Goal: Information Seeking & Learning: Check status

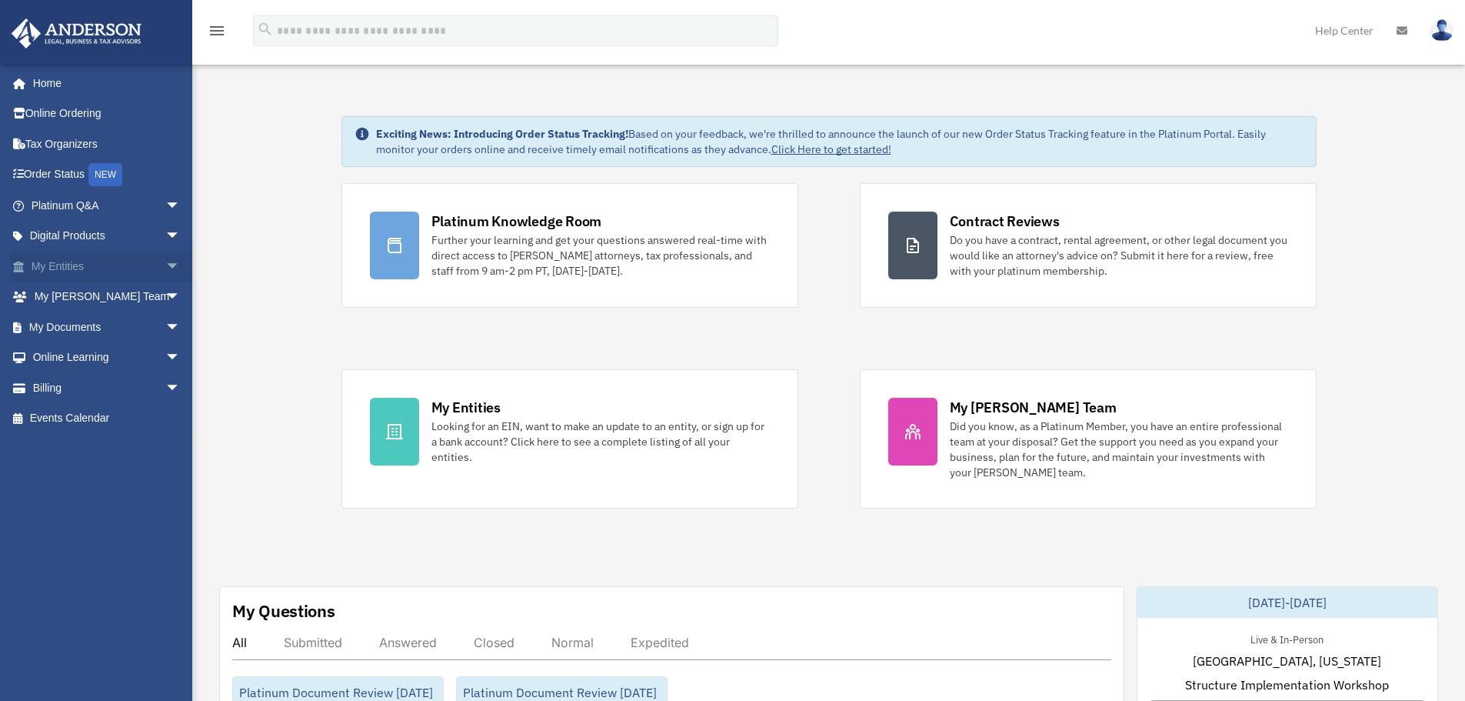
click at [170, 262] on span "arrow_drop_down" at bounding box center [180, 267] width 31 height 32
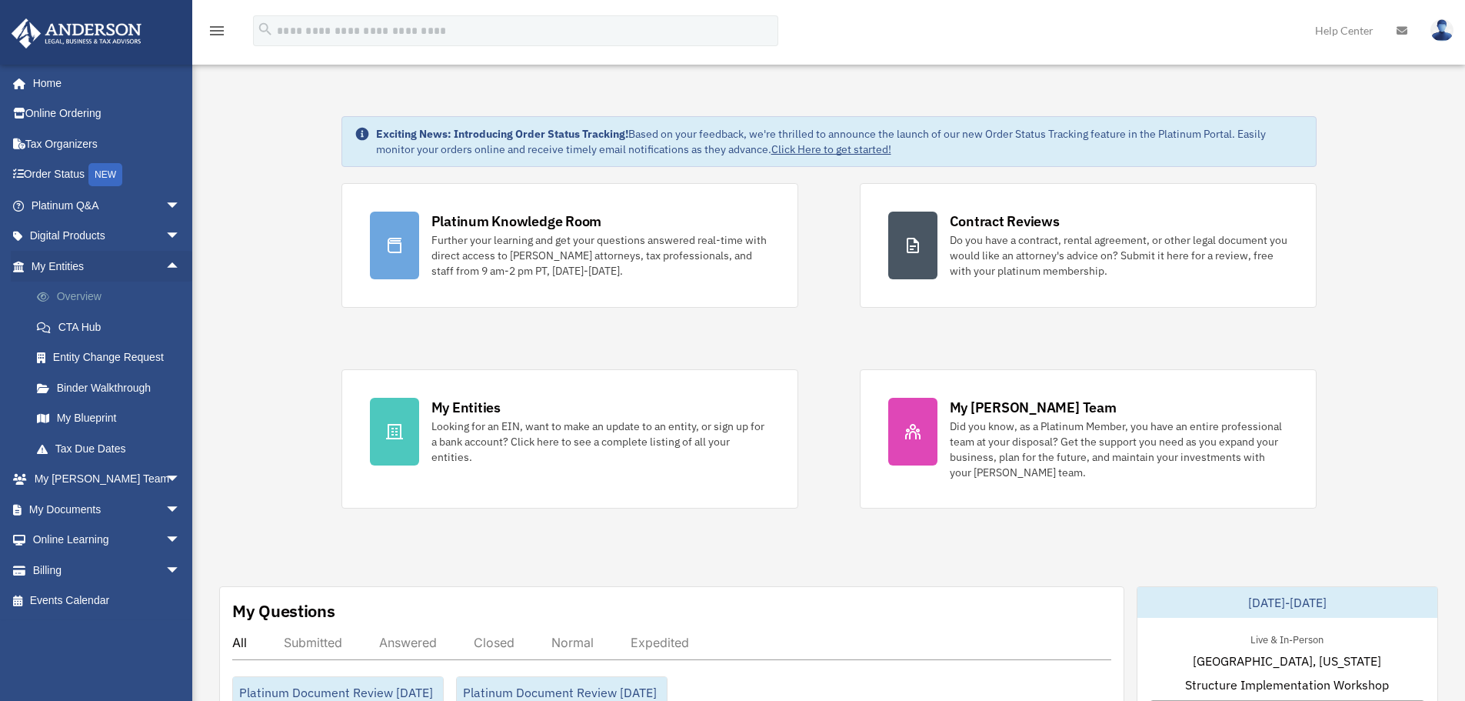
click at [84, 298] on link "Overview" at bounding box center [113, 297] width 182 height 31
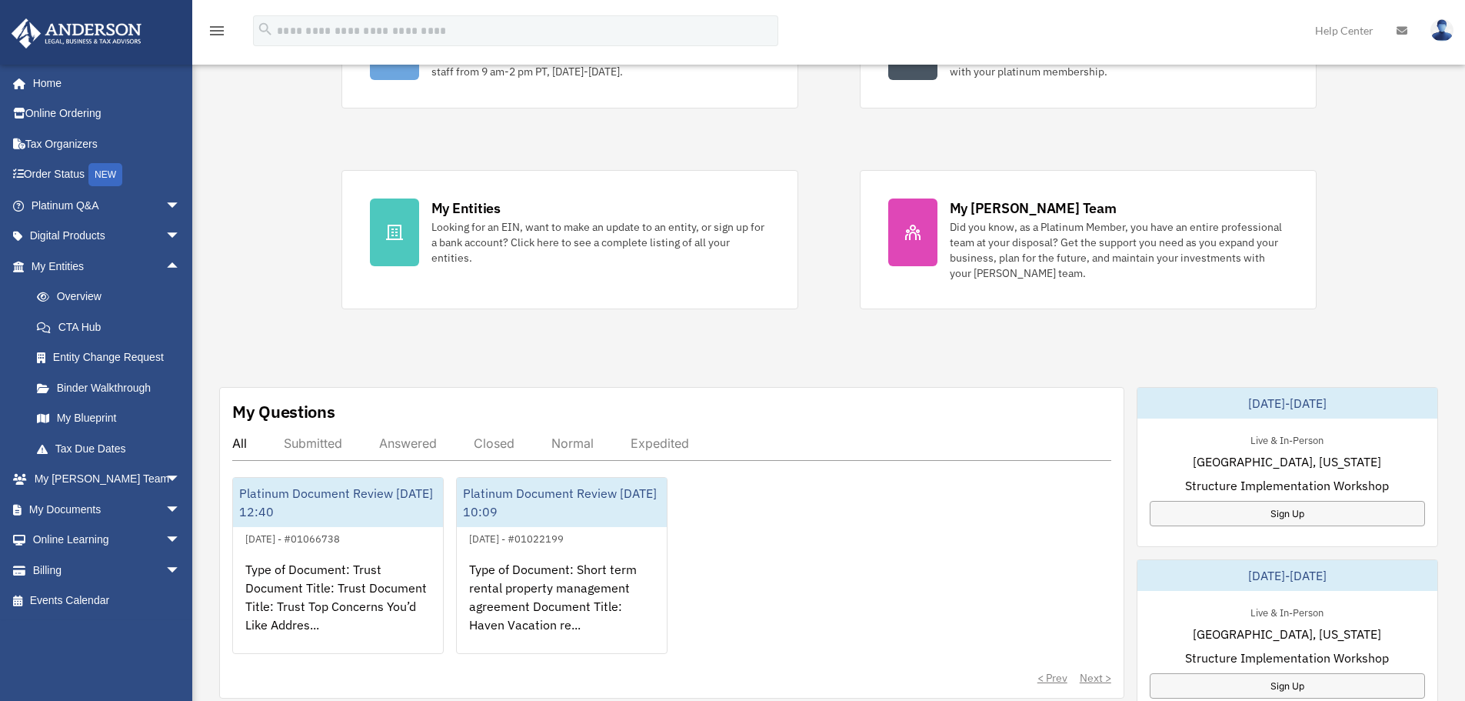
scroll to position [308, 0]
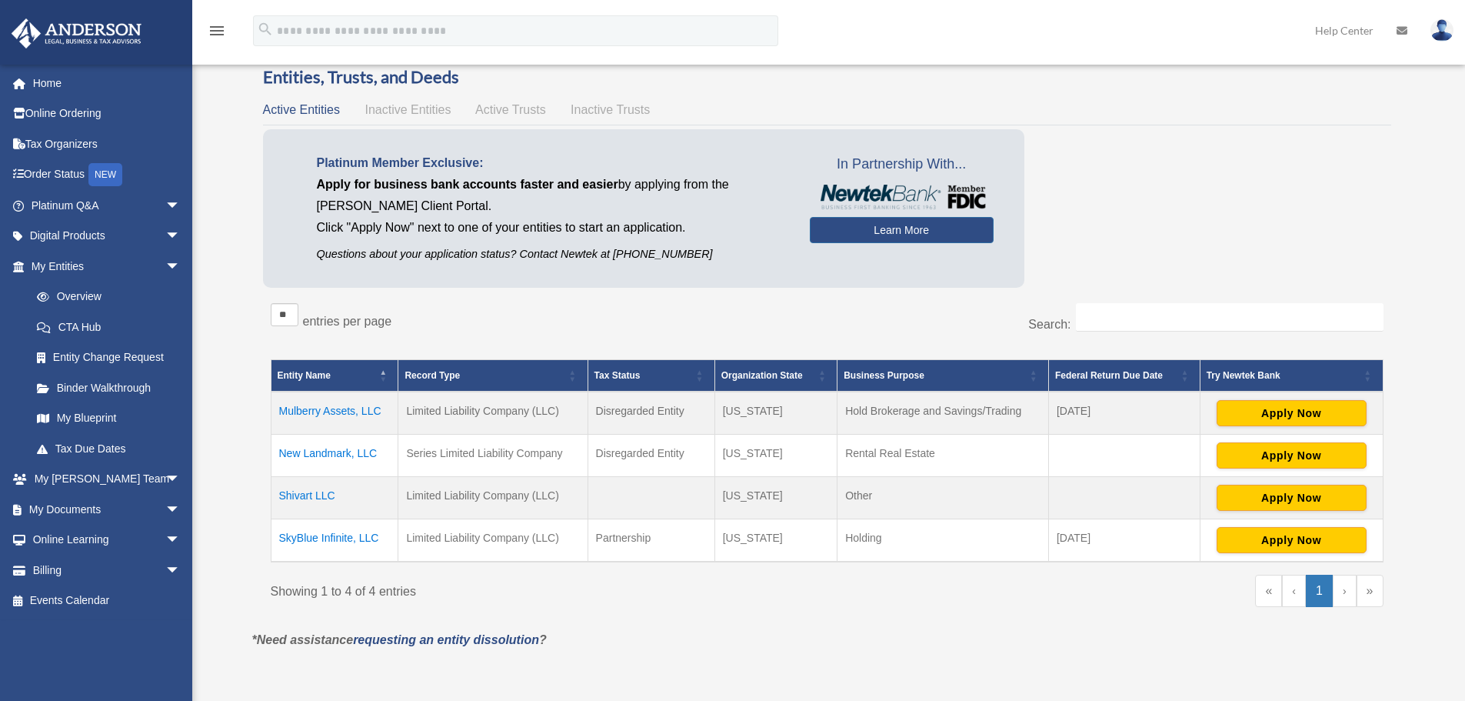
scroll to position [77, 0]
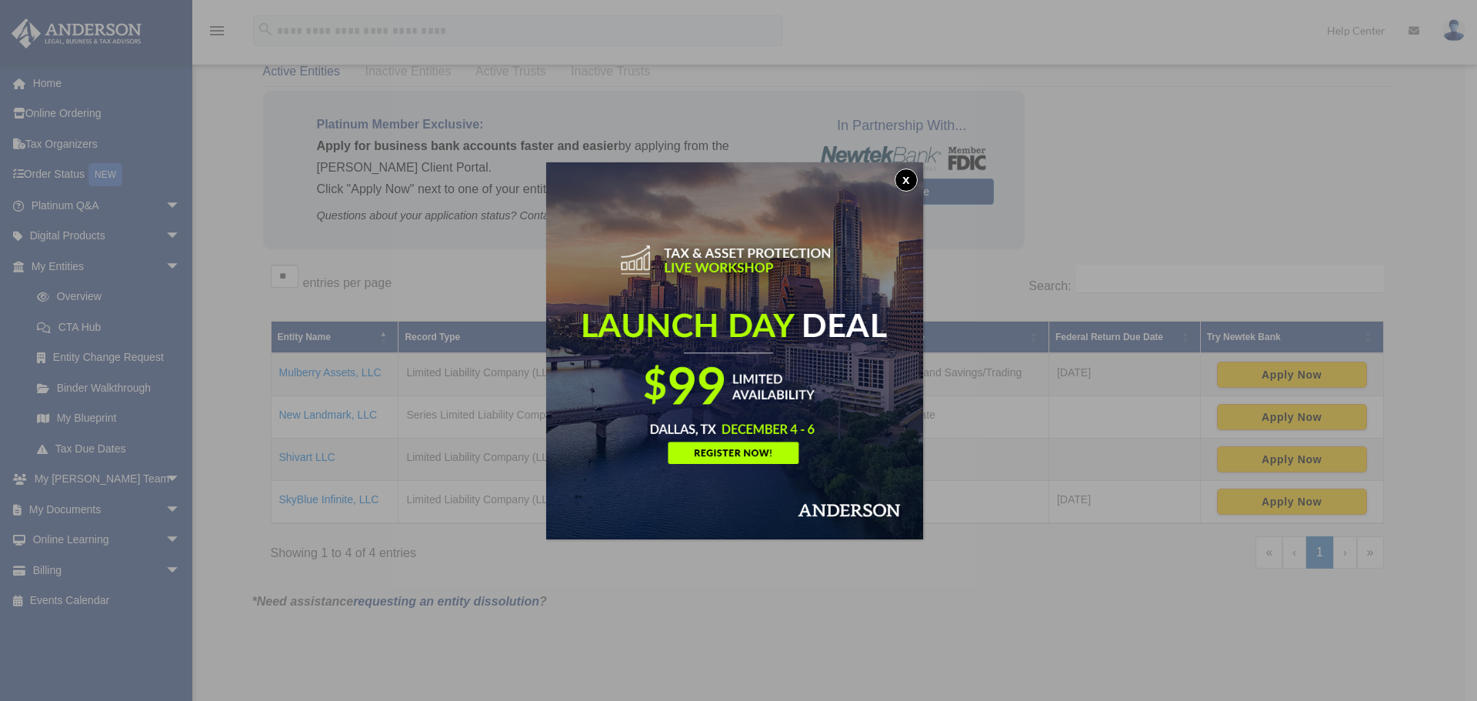
click at [907, 181] on button "x" at bounding box center [906, 179] width 23 height 23
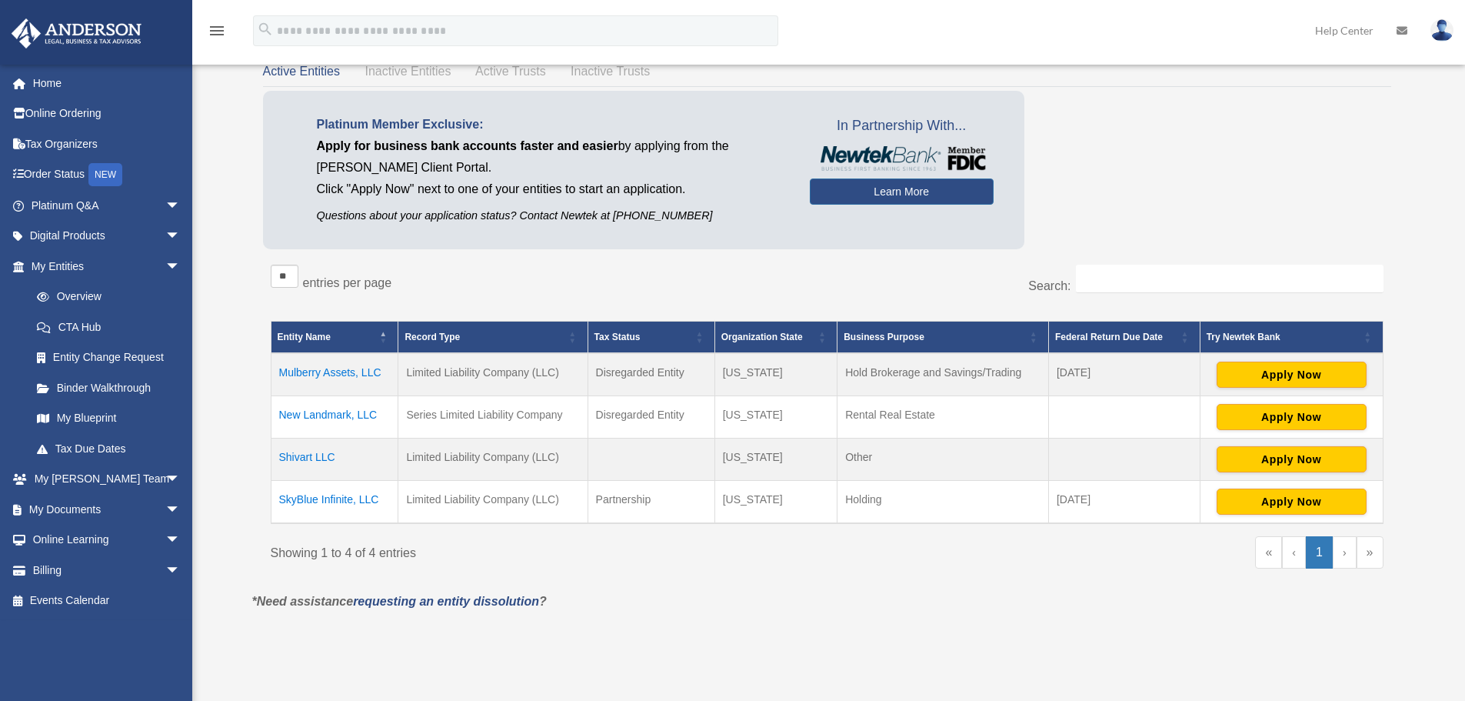
click at [345, 414] on td "New Landmark, LLC" at bounding box center [335, 417] width 128 height 42
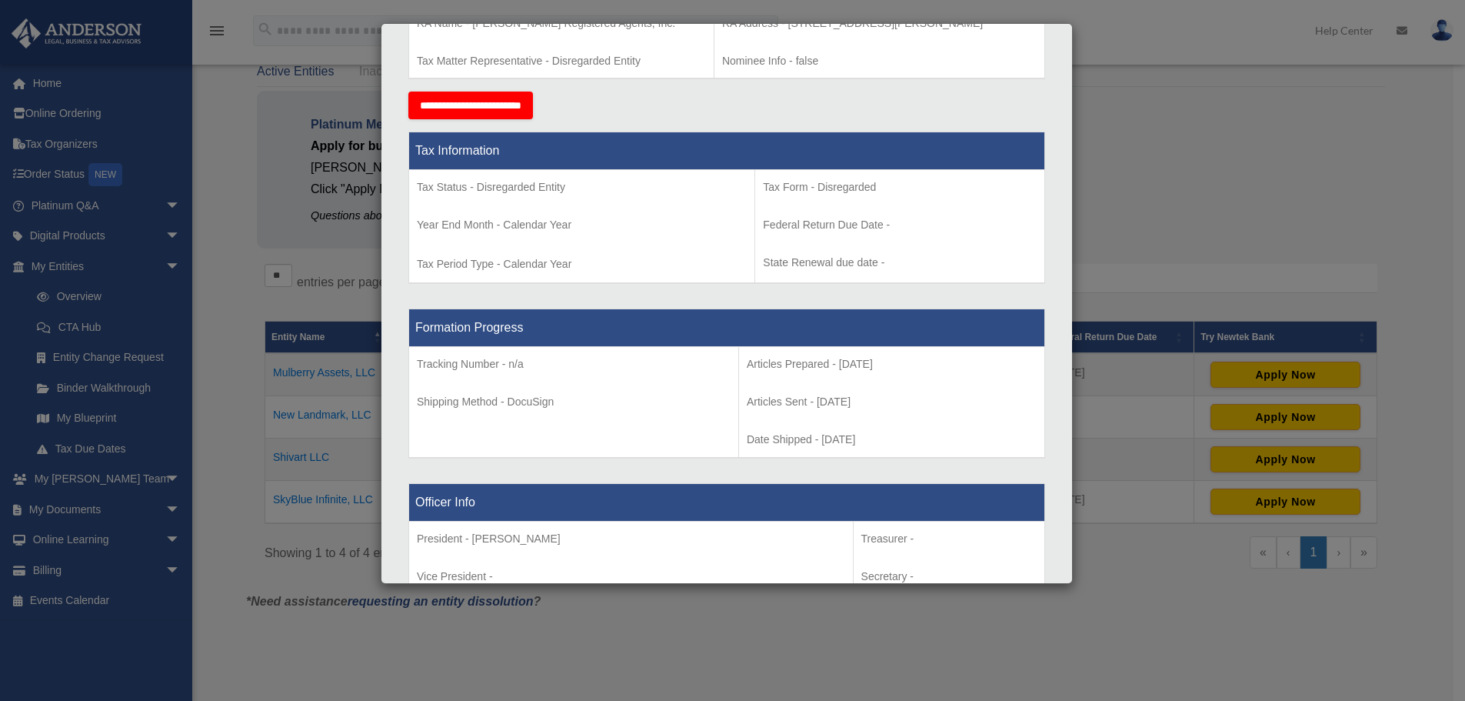
scroll to position [538, 0]
drag, startPoint x: 828, startPoint y: 440, endPoint x: 858, endPoint y: 440, distance: 30.0
click at [858, 440] on p "Date Shipped - [DATE]" at bounding box center [892, 438] width 290 height 19
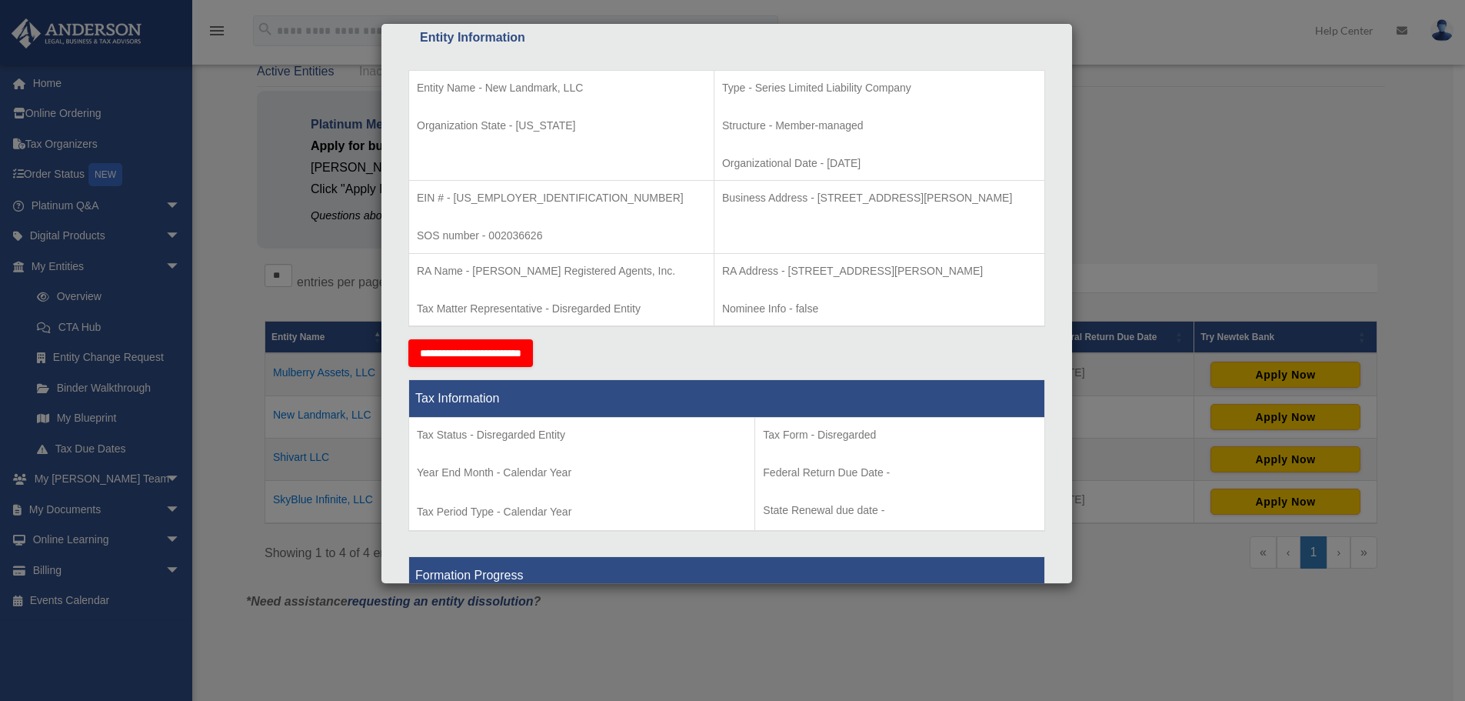
scroll to position [0, 0]
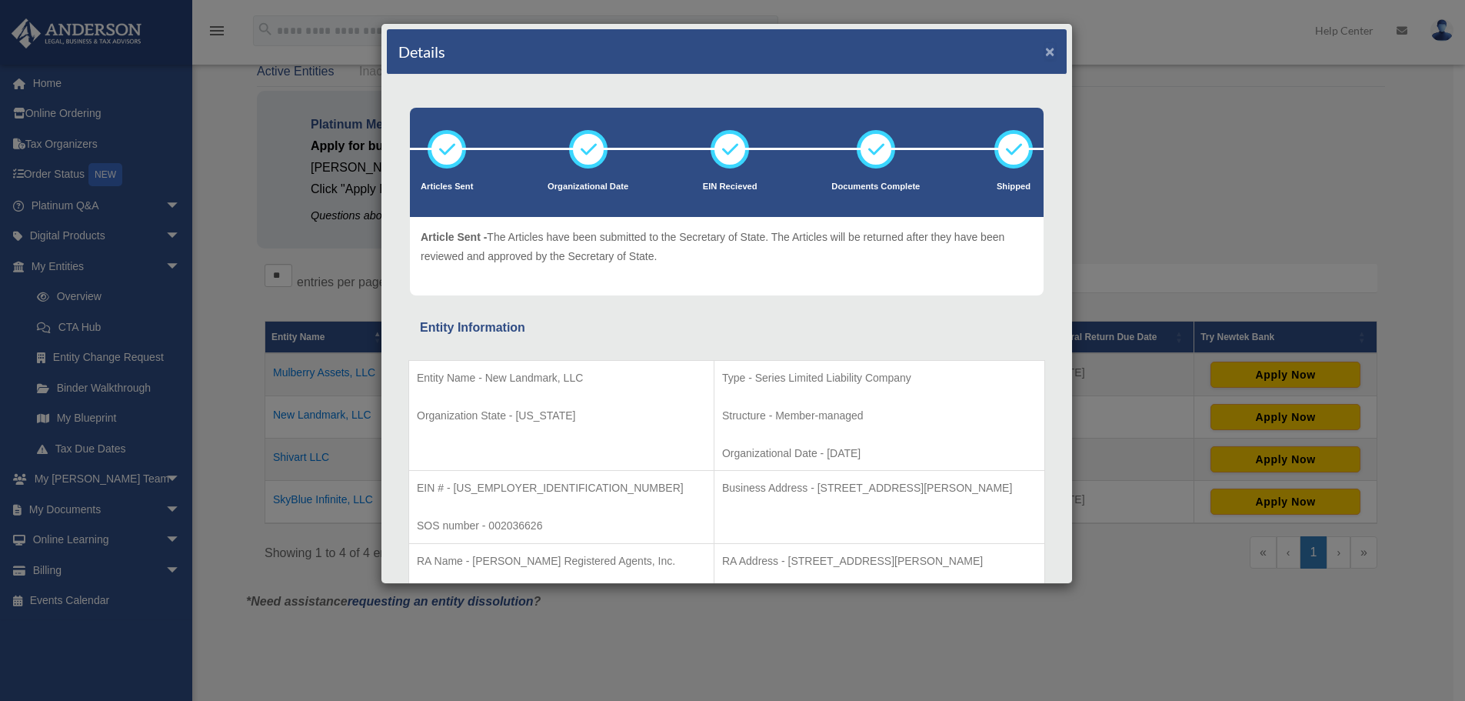
click at [1045, 51] on button "×" at bounding box center [1050, 51] width 10 height 16
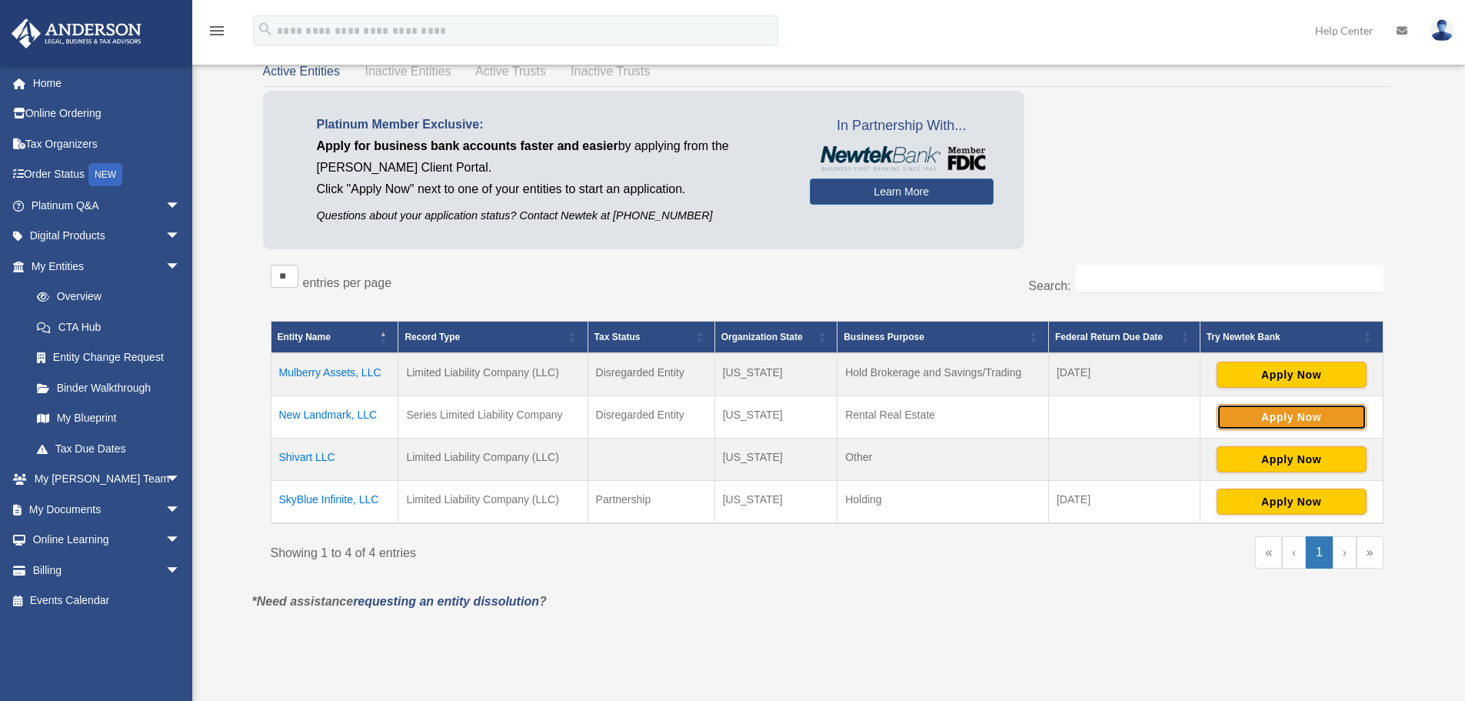
click at [1277, 418] on button "Apply Now" at bounding box center [1292, 417] width 150 height 26
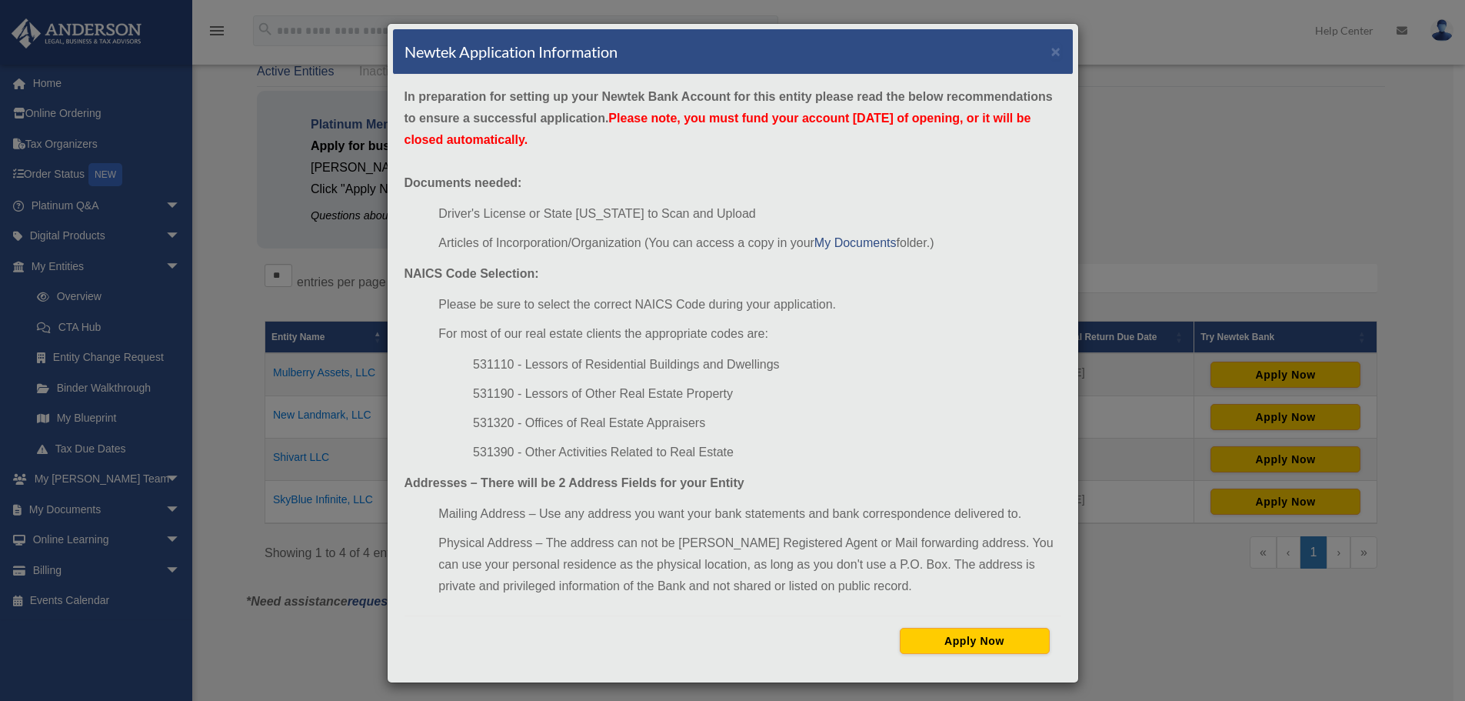
drag, startPoint x: 698, startPoint y: 120, endPoint x: 1006, endPoint y: 144, distance: 309.3
click at [1006, 144] on div "In preparation for setting up your Newtek Bank Account for this entity please r…" at bounding box center [733, 376] width 680 height 602
click at [1001, 144] on div "In preparation for setting up your Newtek Bank Account for this entity please r…" at bounding box center [733, 376] width 680 height 602
click at [1051, 48] on button "×" at bounding box center [1056, 51] width 10 height 16
